Goal: Navigation & Orientation: Understand site structure

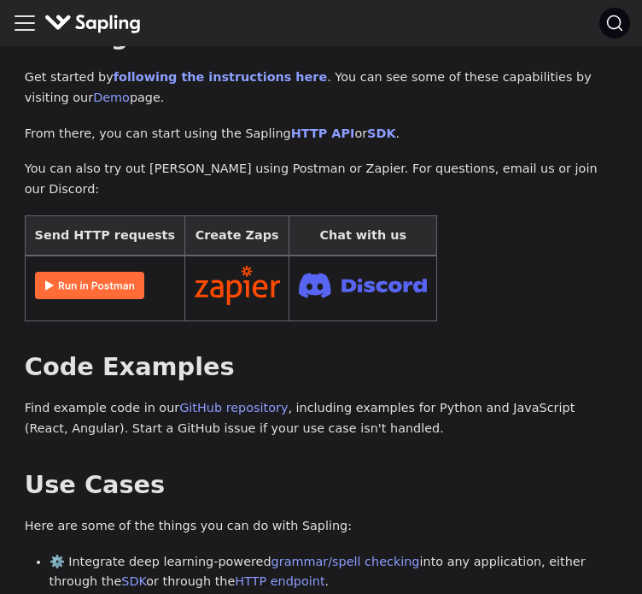
scroll to position [374, 0]
